Goal: Task Accomplishment & Management: Complete application form

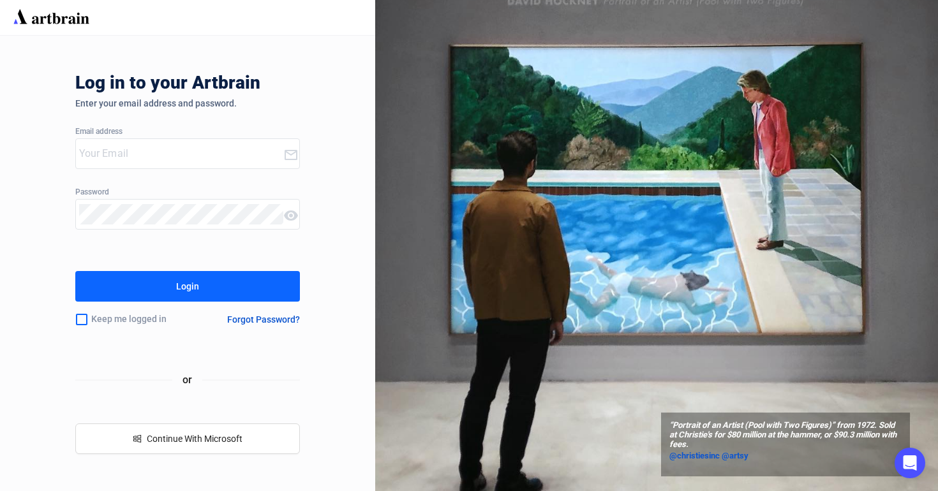
type input "[EMAIL_ADDRESS][DOMAIN_NAME]"
click at [178, 292] on div "Login" at bounding box center [187, 286] width 23 height 20
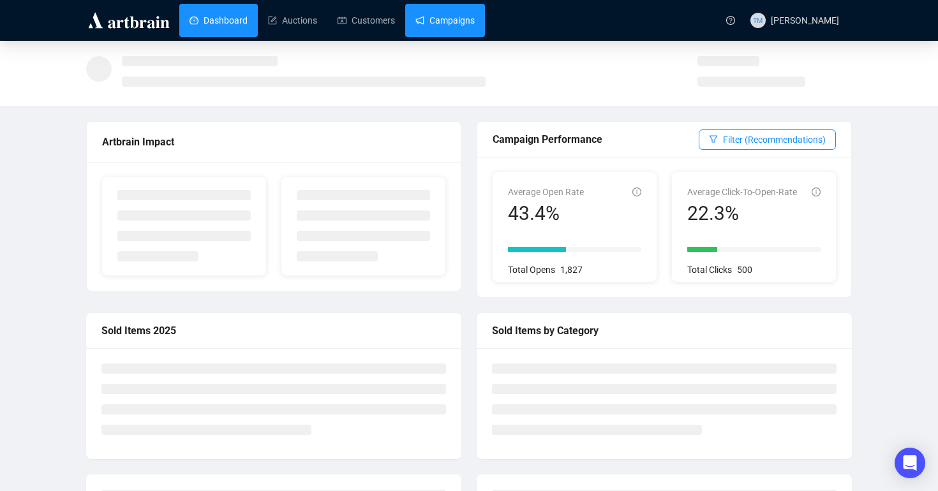
click at [453, 20] on link "Campaigns" at bounding box center [444, 20] width 59 height 33
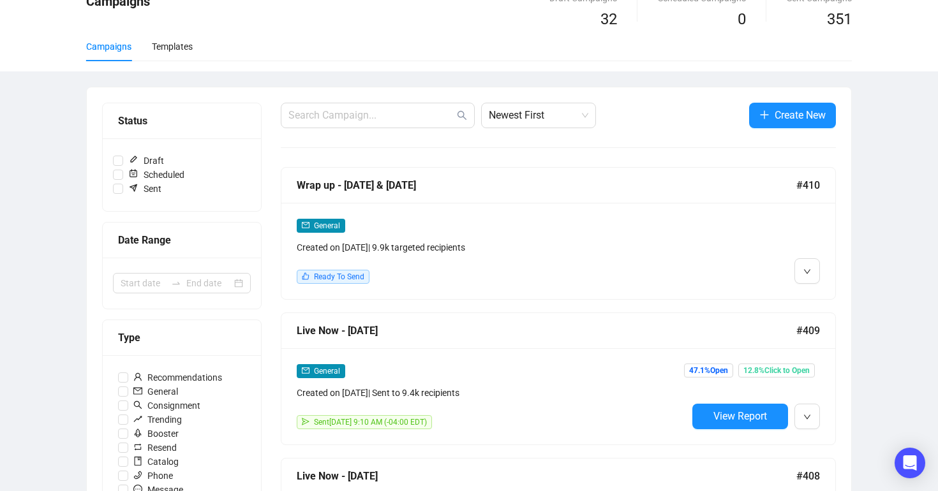
scroll to position [66, 0]
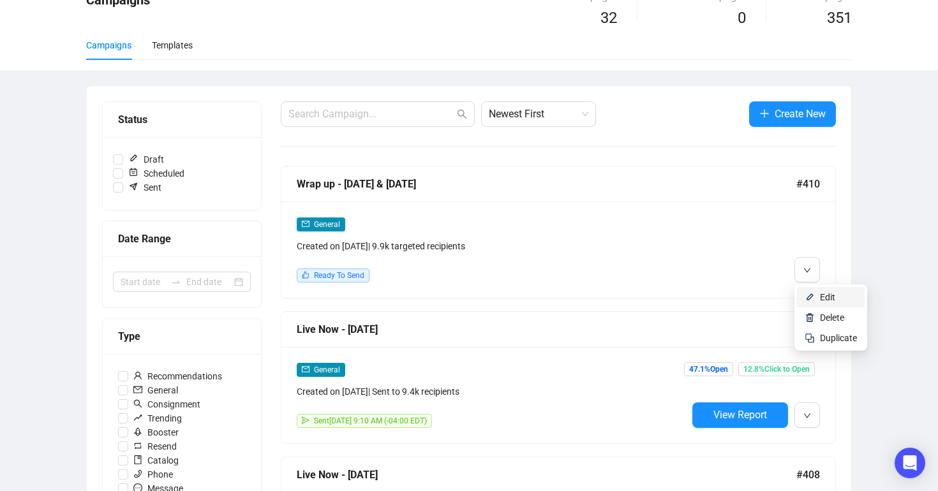
click at [808, 306] on li "Edit" at bounding box center [831, 297] width 68 height 20
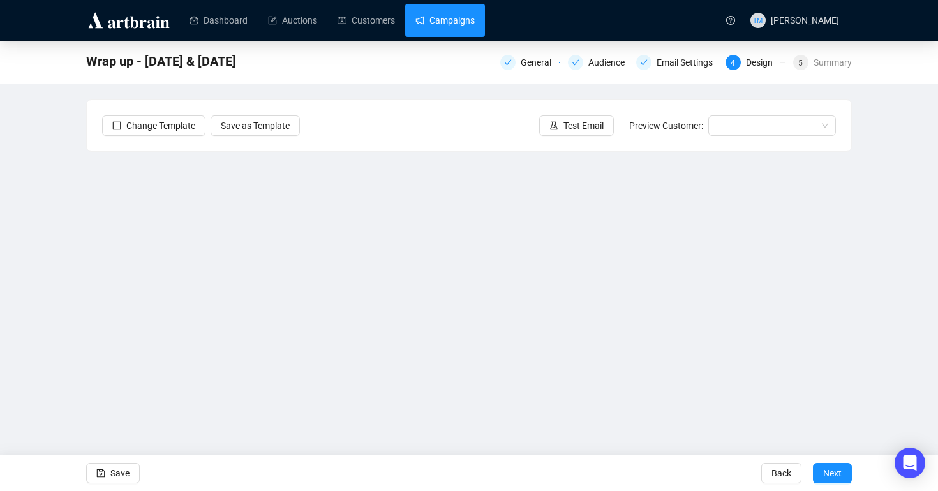
click at [442, 19] on link "Campaigns" at bounding box center [444, 20] width 59 height 33
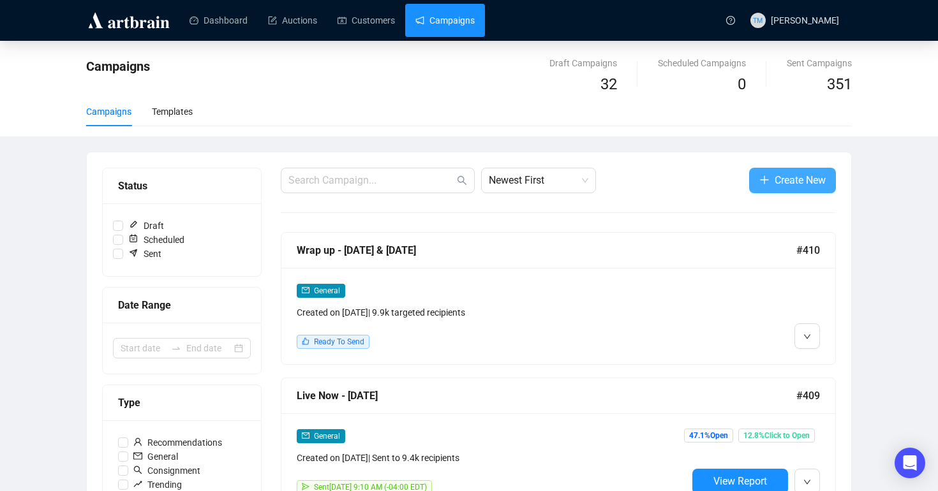
click at [761, 175] on icon "plus" at bounding box center [764, 180] width 10 height 10
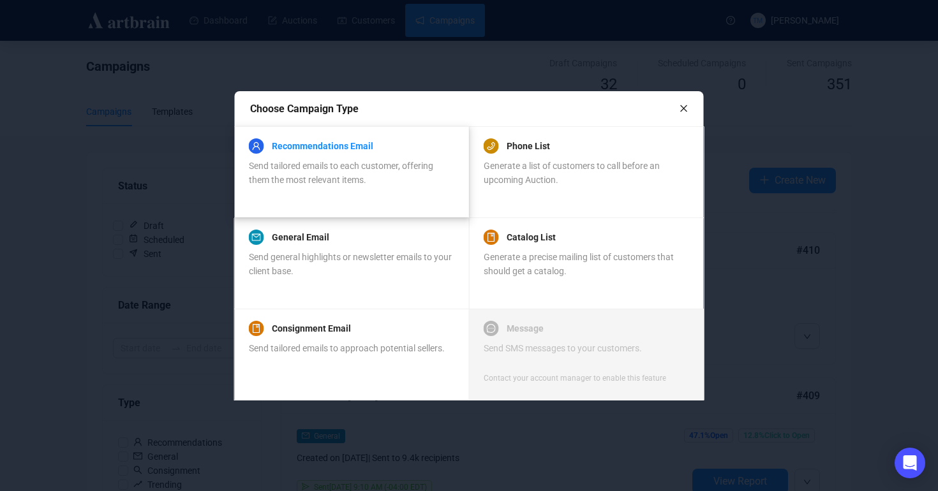
click at [343, 145] on link "Recommendations Email" at bounding box center [322, 145] width 101 height 15
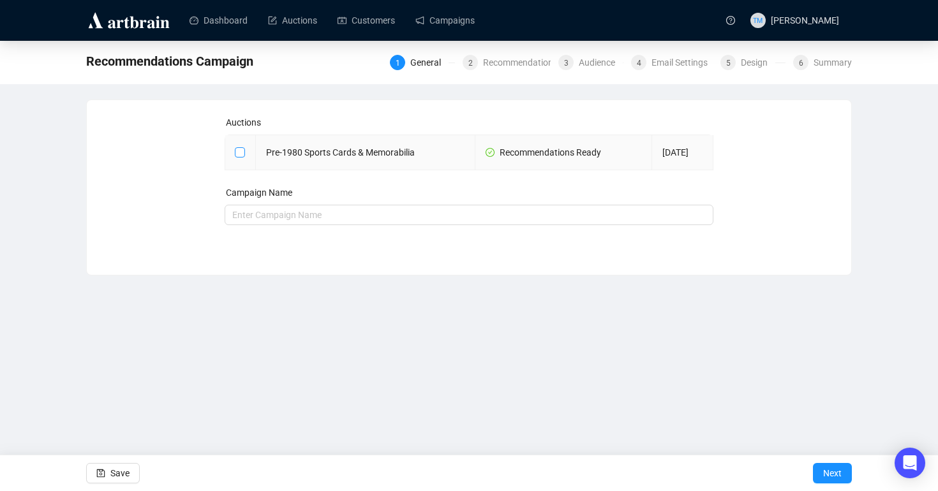
click at [242, 151] on input "checkbox" at bounding box center [239, 151] width 9 height 9
checkbox input "true"
type input "Pre-1980 Sports Cards & Memorabilia Campaign"
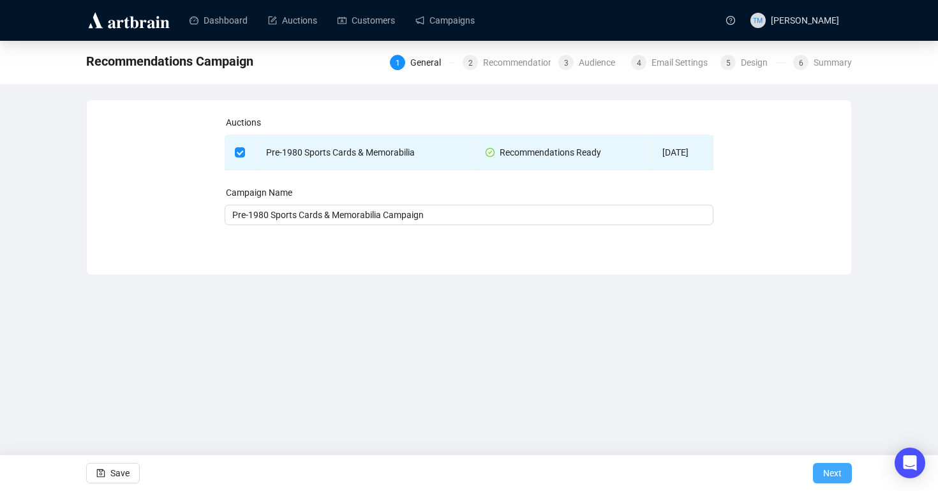
click at [829, 470] on span "Next" at bounding box center [832, 474] width 19 height 36
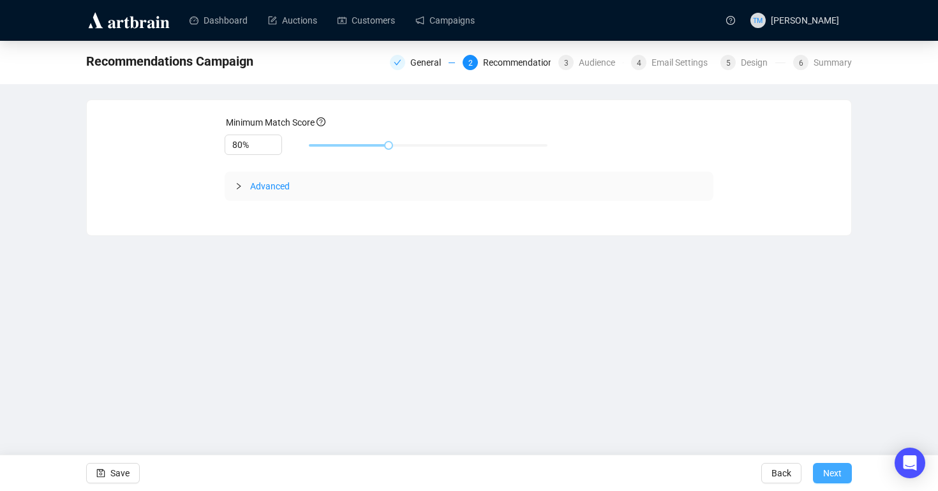
click at [836, 475] on span "Next" at bounding box center [832, 474] width 19 height 36
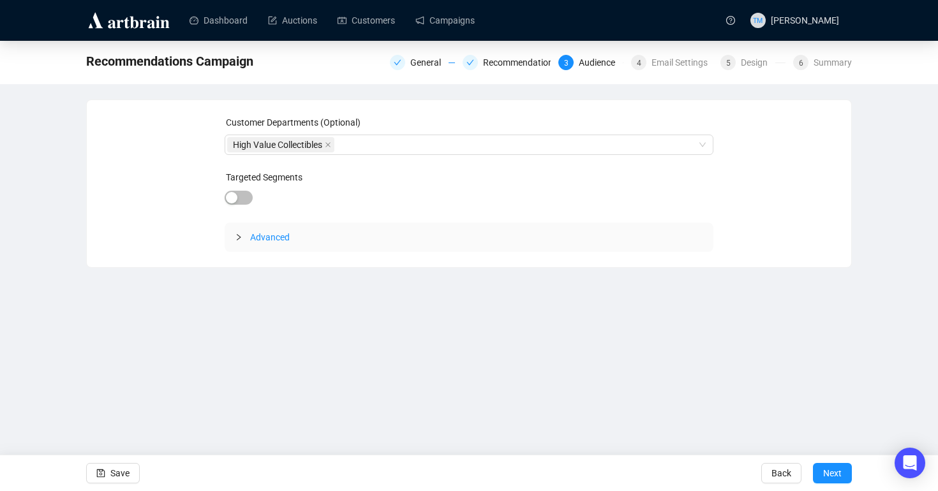
click at [237, 232] on div at bounding box center [242, 237] width 15 height 14
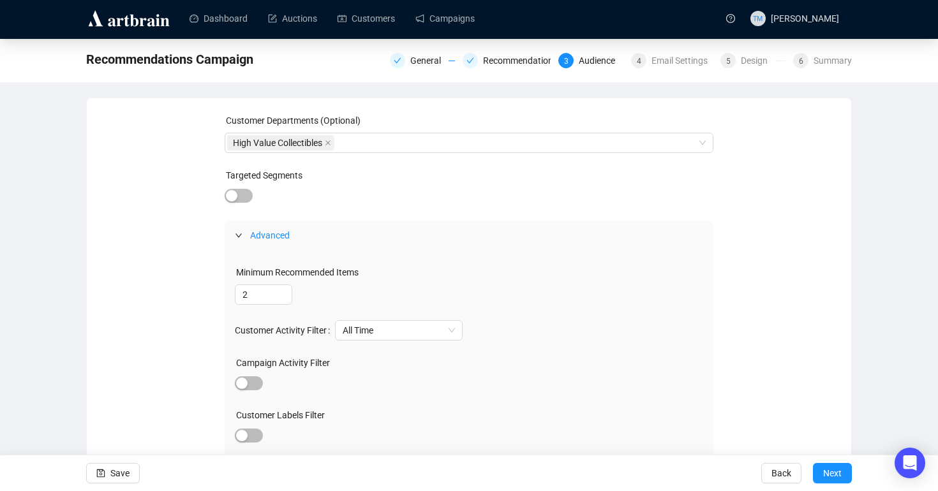
scroll to position [102, 0]
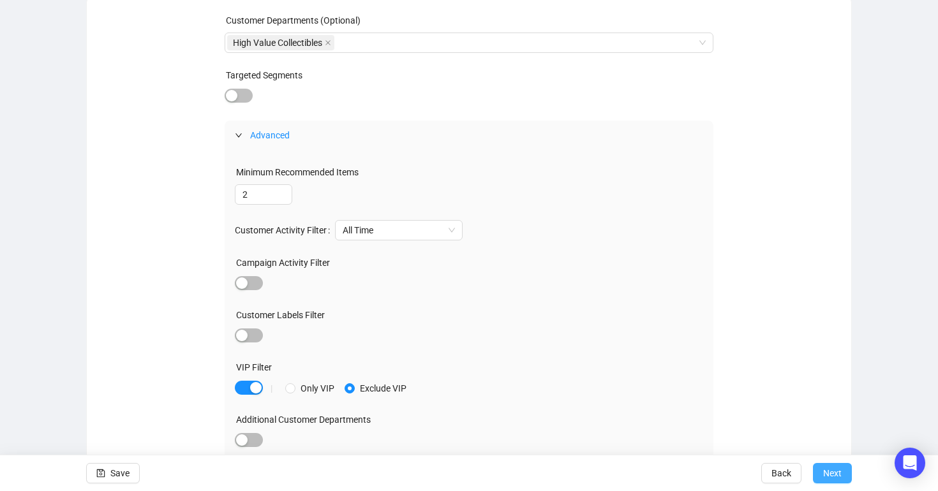
click at [836, 475] on span "Next" at bounding box center [832, 474] width 19 height 36
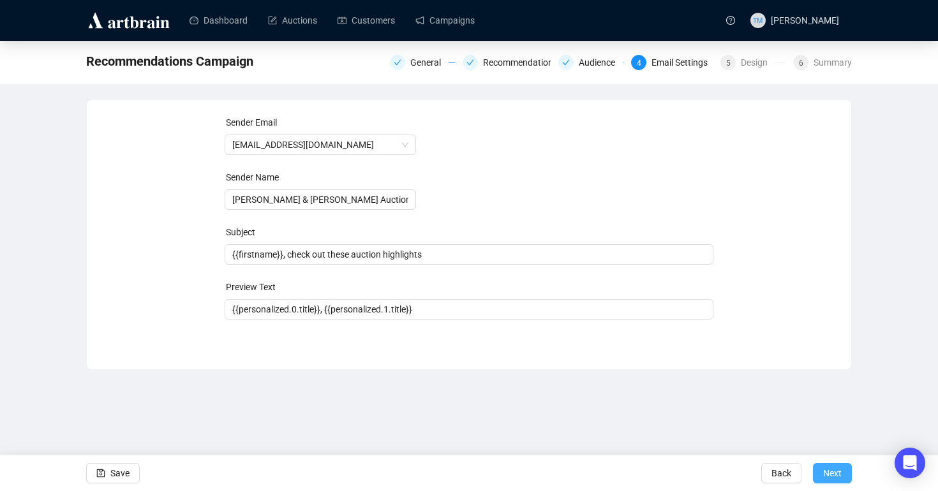
click at [837, 480] on span "Next" at bounding box center [832, 474] width 19 height 36
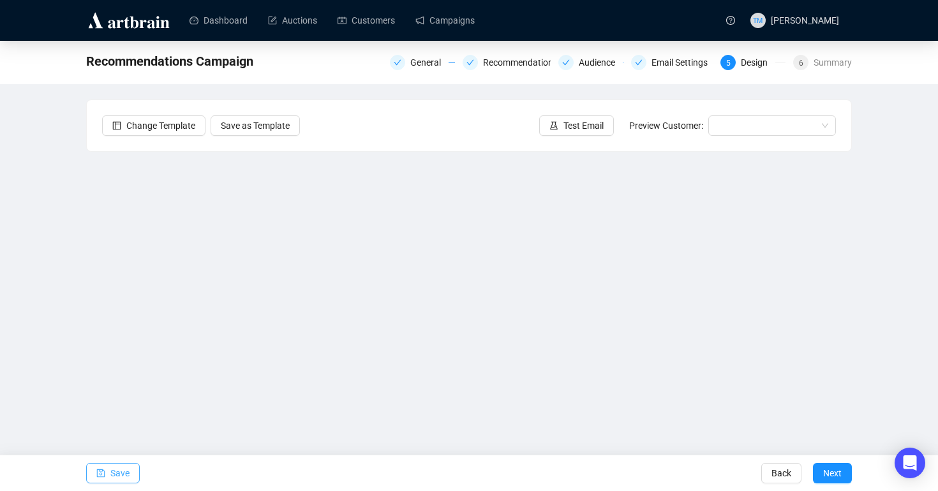
click at [100, 475] on icon "save" at bounding box center [100, 473] width 9 height 9
click at [721, 132] on input "search" at bounding box center [766, 125] width 101 height 19
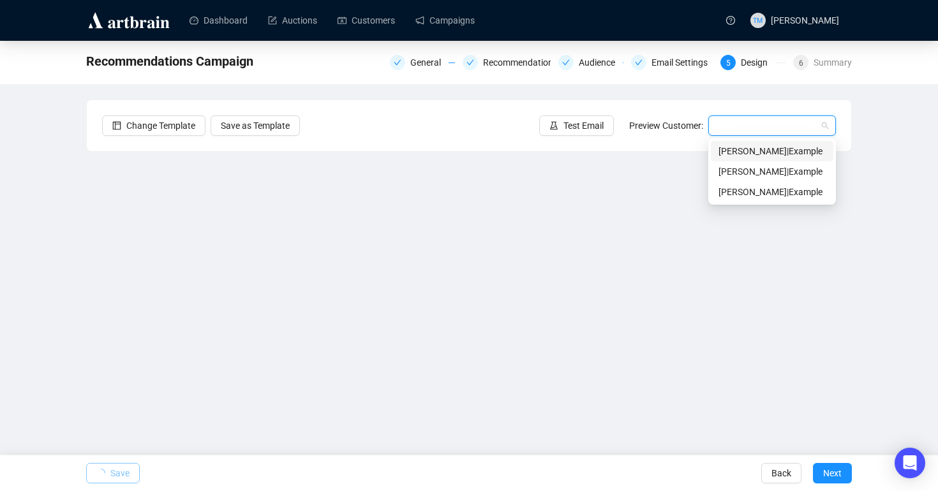
click at [721, 148] on div "[PERSON_NAME] | Example" at bounding box center [771, 151] width 107 height 14
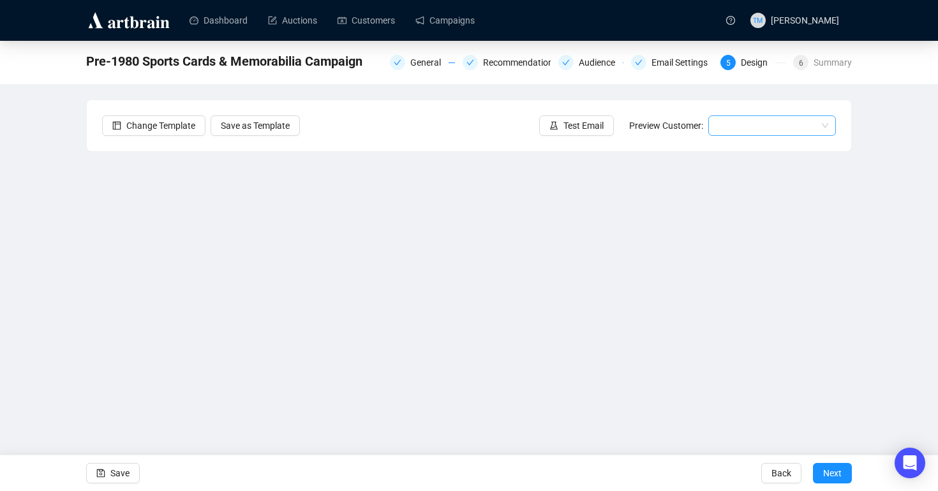
click at [740, 123] on input "search" at bounding box center [766, 125] width 101 height 19
click at [741, 147] on div "[PERSON_NAME] | Example" at bounding box center [771, 151] width 107 height 14
click at [576, 130] on span "Test Email" at bounding box center [583, 126] width 40 height 14
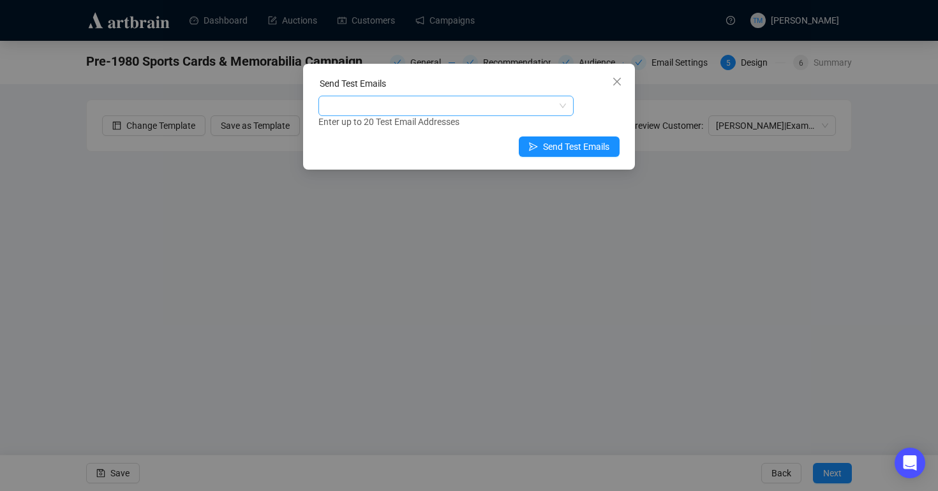
click at [438, 99] on div at bounding box center [439, 106] width 237 height 18
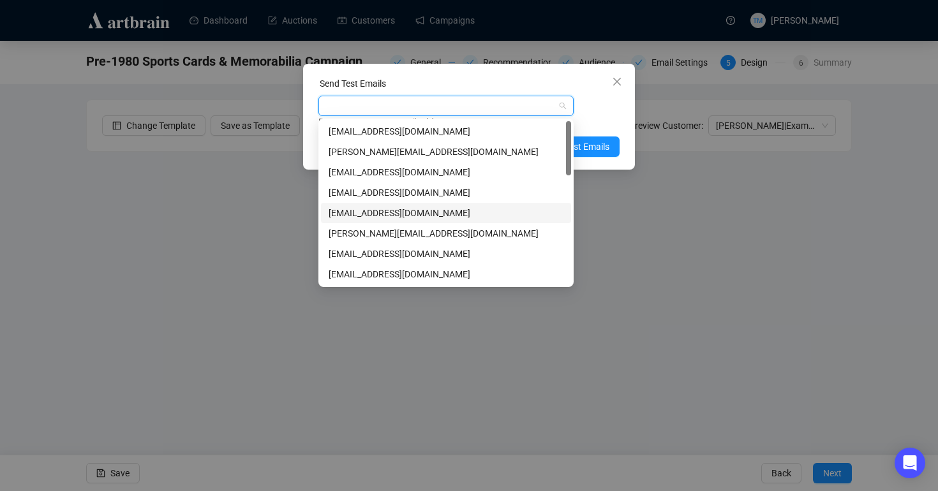
click at [385, 215] on div "[EMAIL_ADDRESS][DOMAIN_NAME]" at bounding box center [446, 213] width 235 height 14
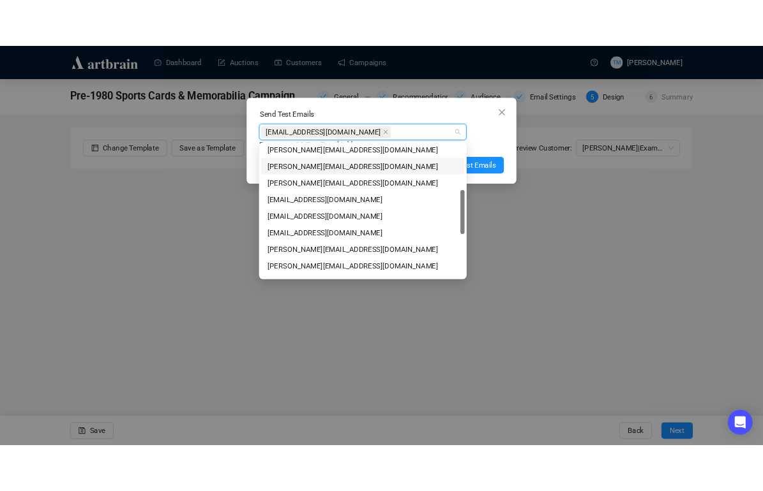
scroll to position [174, 0]
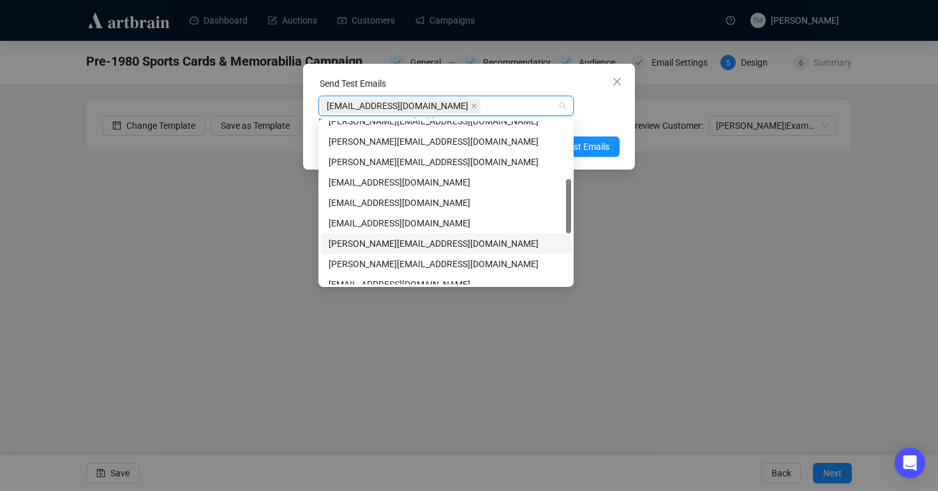
click at [383, 240] on div "[PERSON_NAME][EMAIL_ADDRESS][DOMAIN_NAME]" at bounding box center [446, 244] width 235 height 14
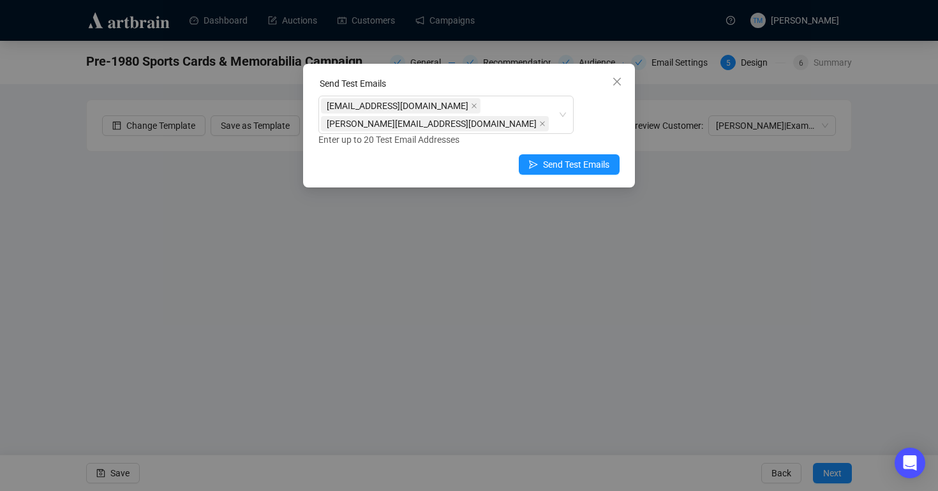
click at [613, 126] on div "[EMAIL_ADDRESS][DOMAIN_NAME] [PERSON_NAME][EMAIL_ADDRESS][DOMAIN_NAME] Enter up…" at bounding box center [468, 121] width 301 height 51
click at [571, 165] on span "Send Test Emails" at bounding box center [576, 165] width 66 height 14
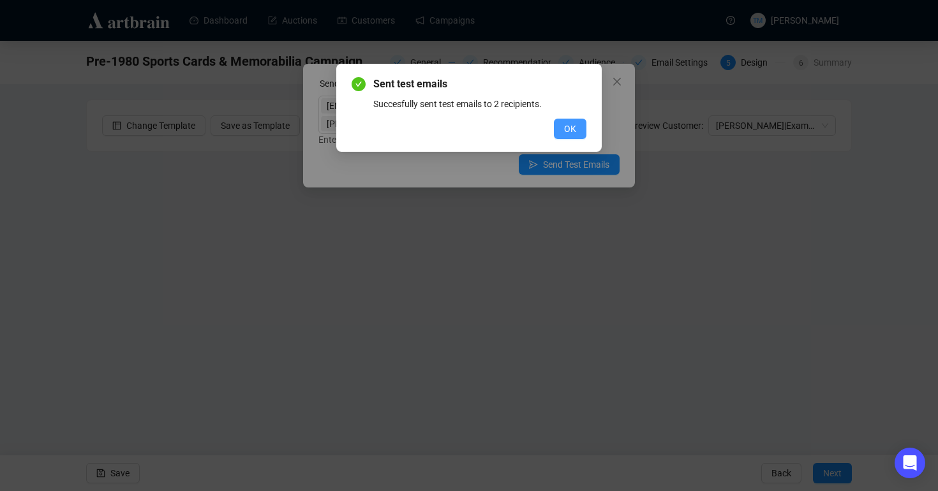
click at [572, 123] on span "OK" at bounding box center [570, 129] width 12 height 14
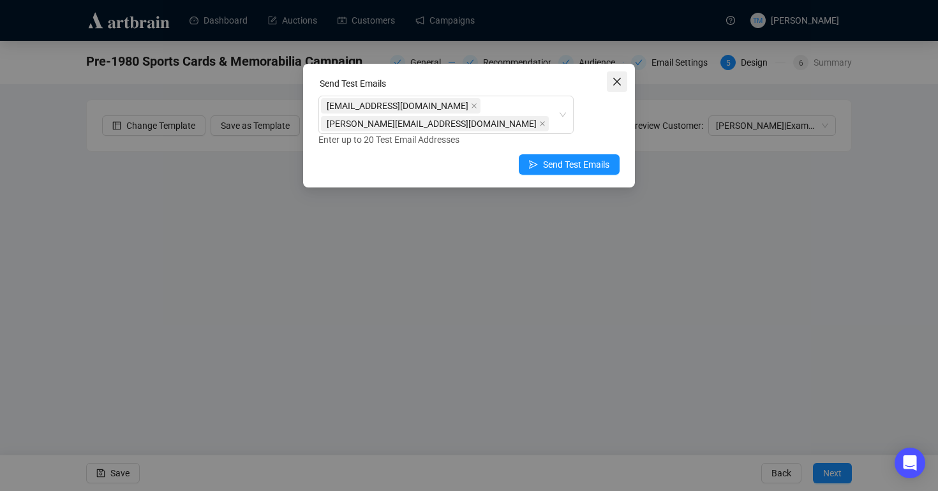
click at [613, 79] on icon "close" at bounding box center [617, 82] width 10 height 10
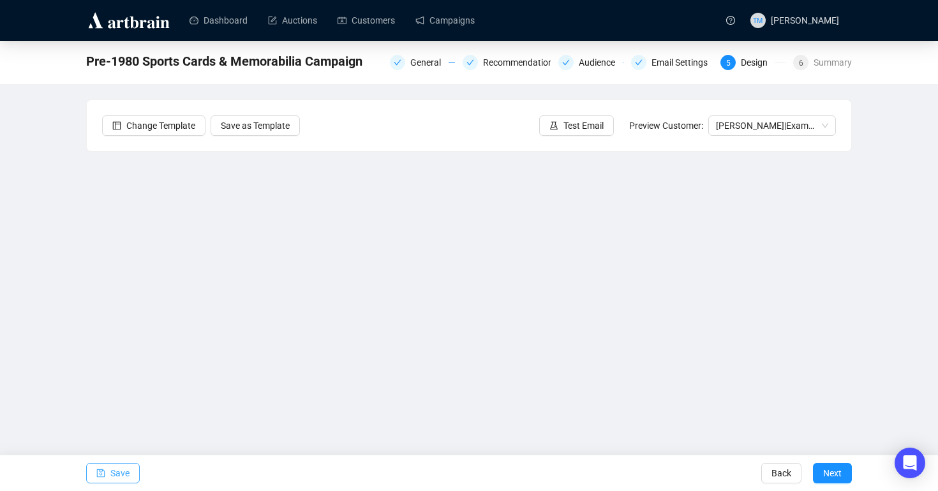
click at [131, 469] on button "Save" at bounding box center [113, 473] width 54 height 20
click at [588, 119] on span "Test Email" at bounding box center [583, 126] width 40 height 14
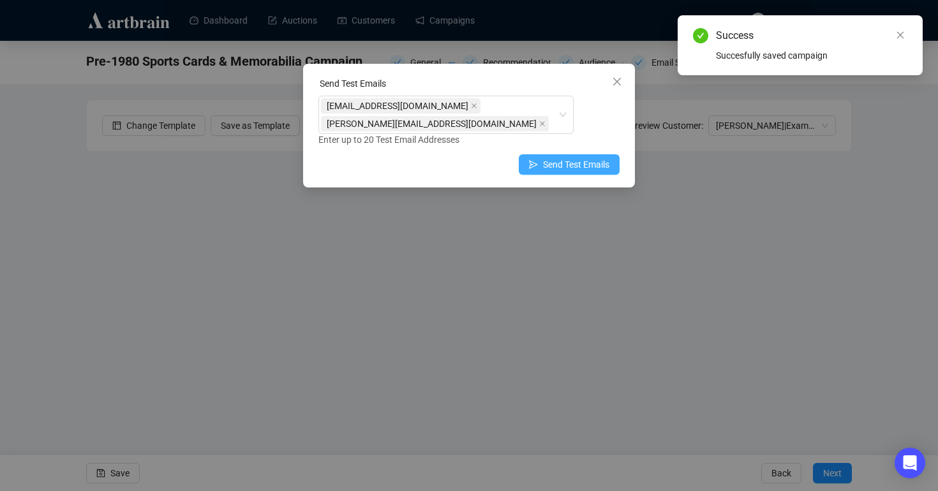
click at [564, 165] on span "Send Test Emails" at bounding box center [576, 165] width 66 height 14
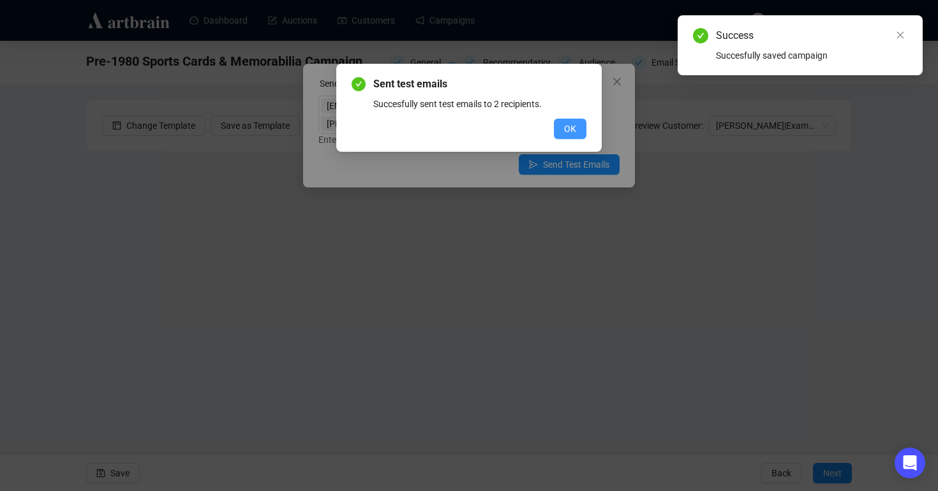
click at [565, 128] on span "OK" at bounding box center [570, 129] width 12 height 14
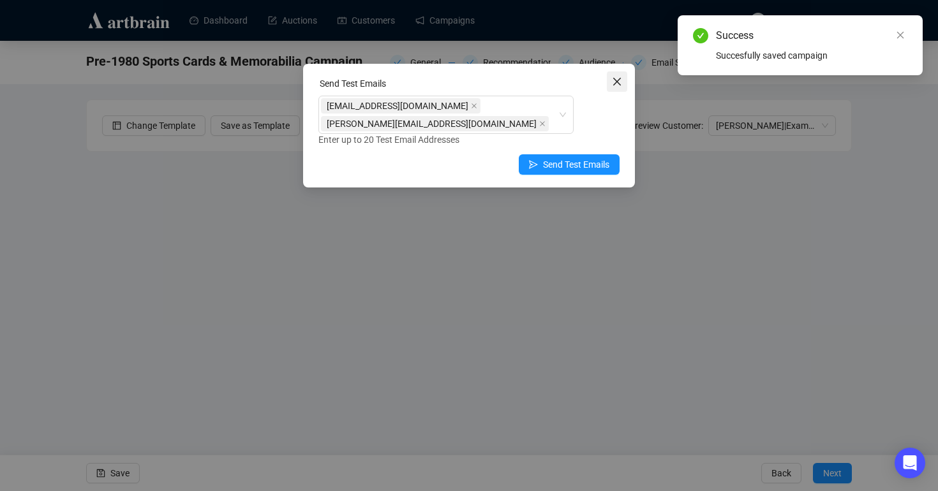
click at [616, 84] on icon "close" at bounding box center [617, 82] width 10 height 10
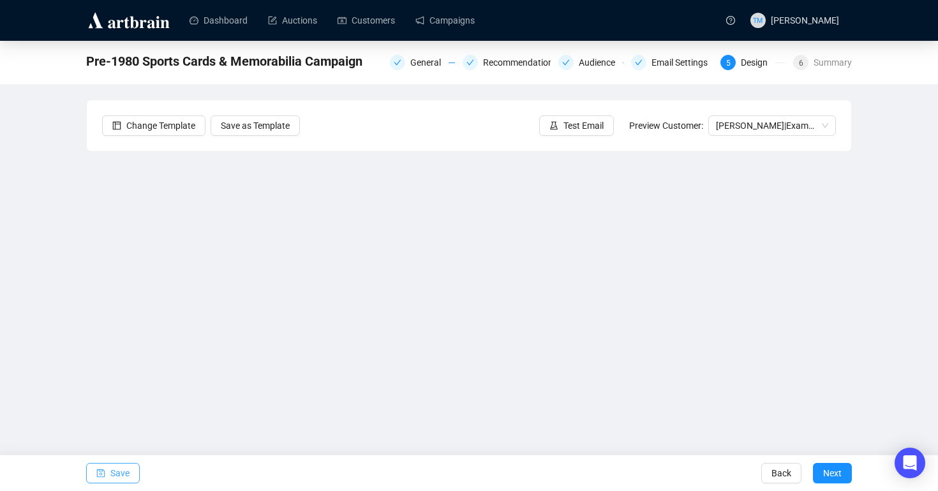
click at [105, 470] on icon "save" at bounding box center [100, 473] width 9 height 9
